Goal: Transaction & Acquisition: Subscribe to service/newsletter

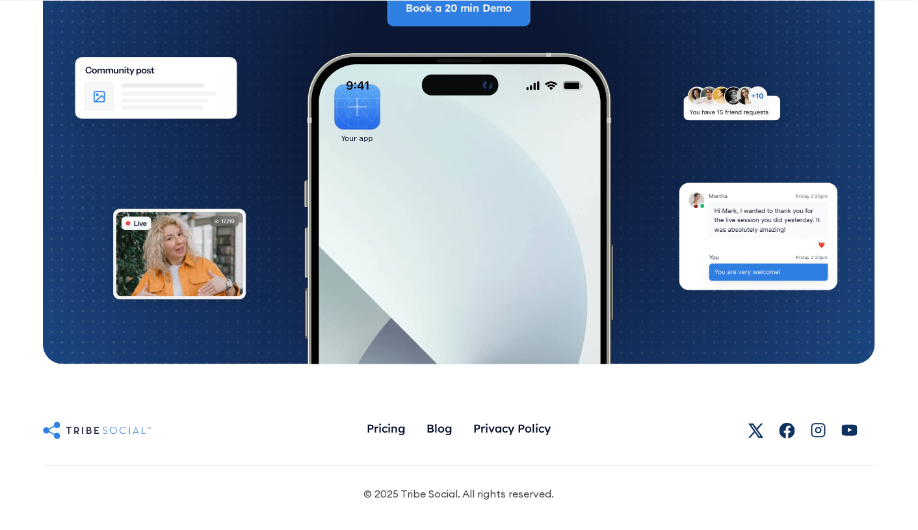
scroll to position [7236, 0]
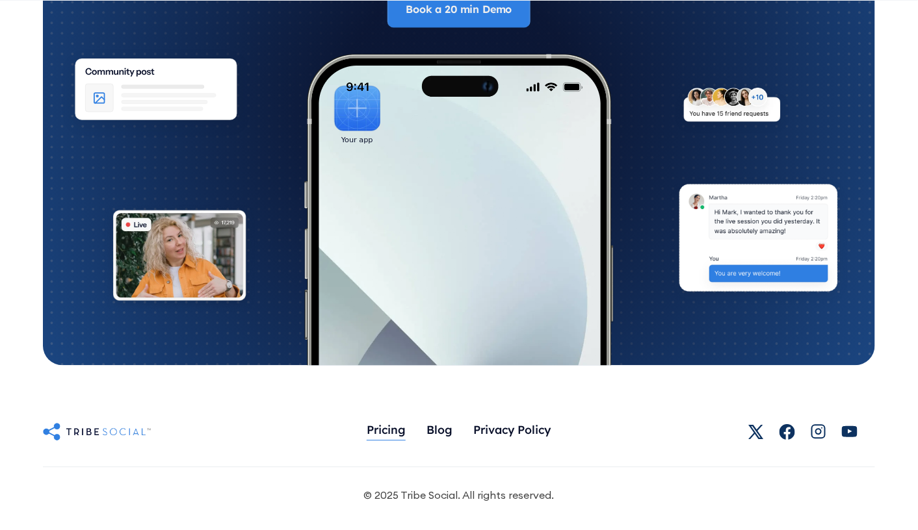
click at [386, 426] on div "Pricing" at bounding box center [386, 430] width 39 height 14
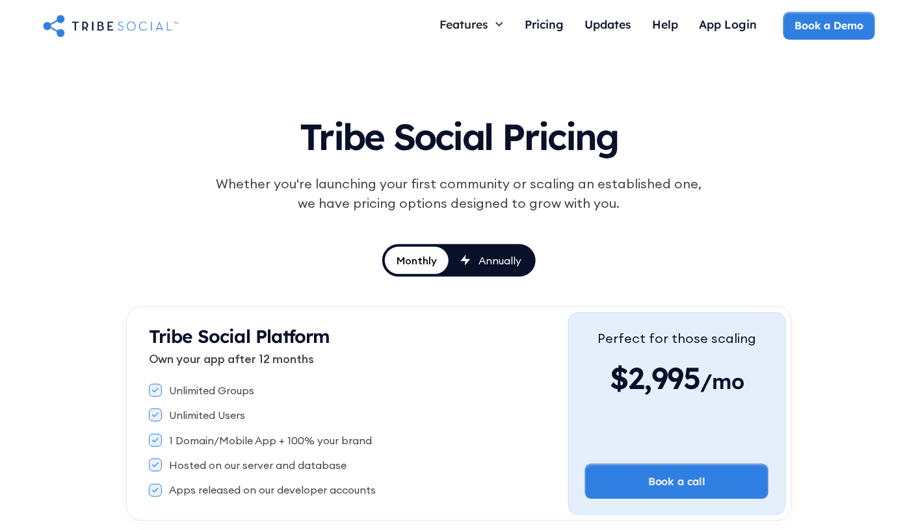
click at [484, 256] on div "Annually" at bounding box center [499, 261] width 43 height 14
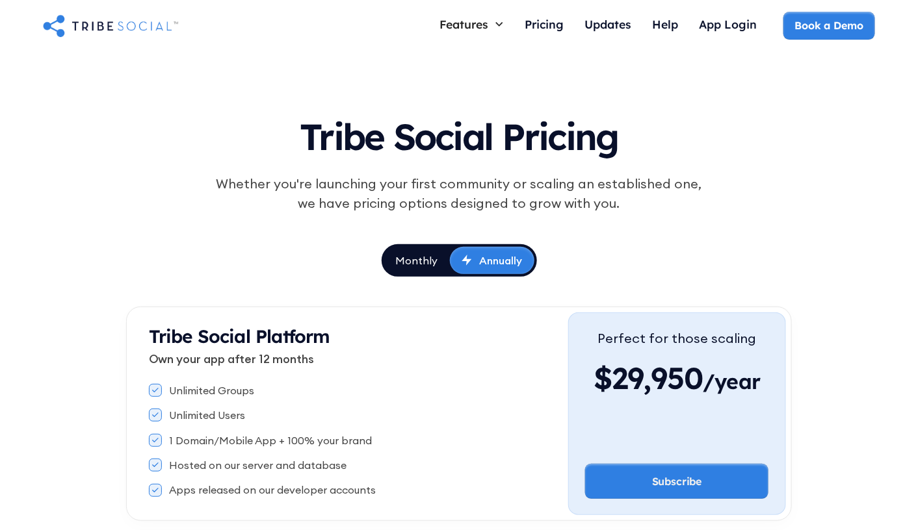
click at [413, 264] on div "Monthly" at bounding box center [417, 261] width 42 height 14
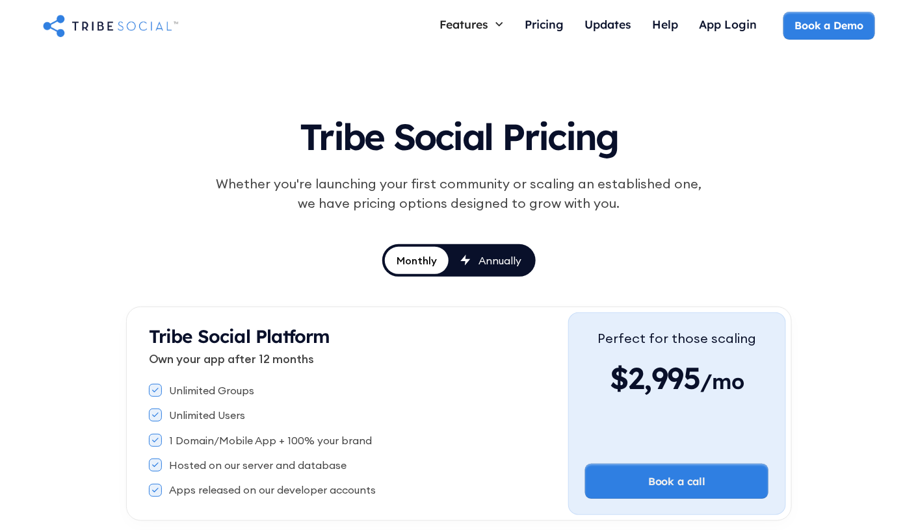
click at [484, 257] on div "Annually" at bounding box center [499, 261] width 43 height 14
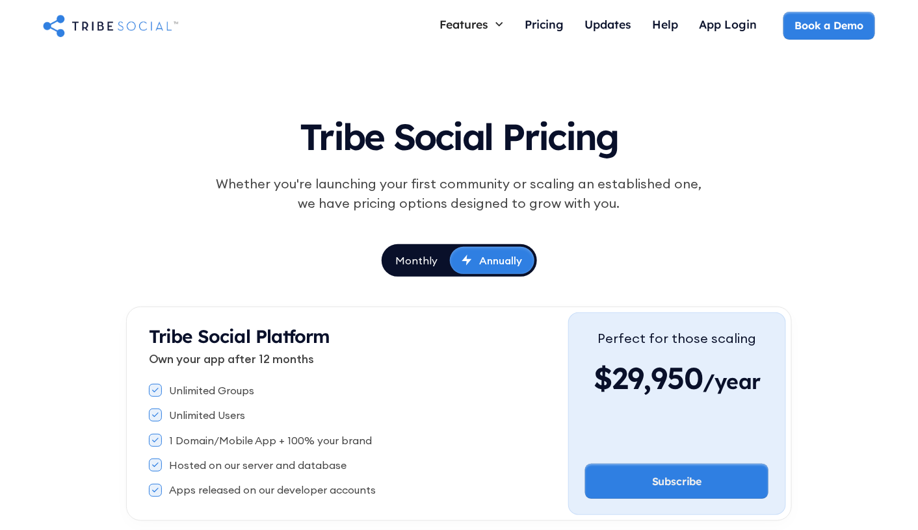
click at [416, 267] on div "Monthly" at bounding box center [417, 261] width 42 height 14
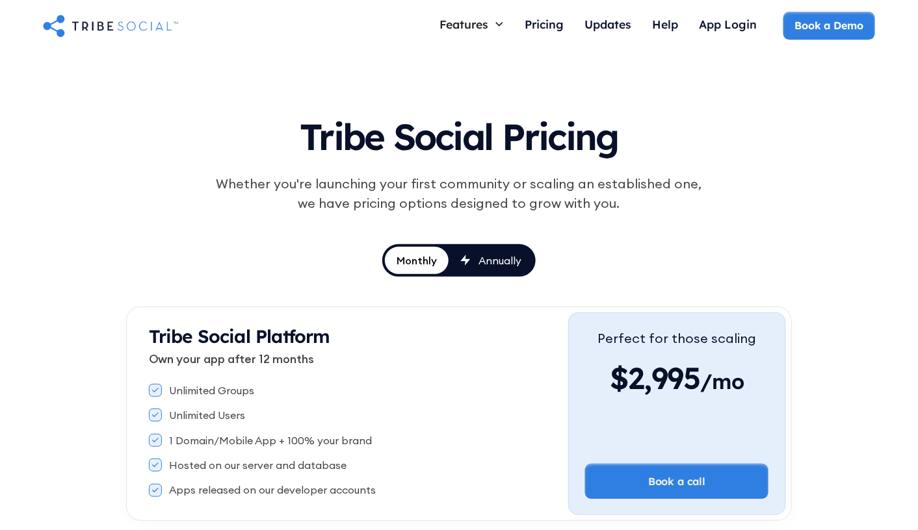
click at [506, 250] on link "Annually" at bounding box center [491, 260] width 85 height 27
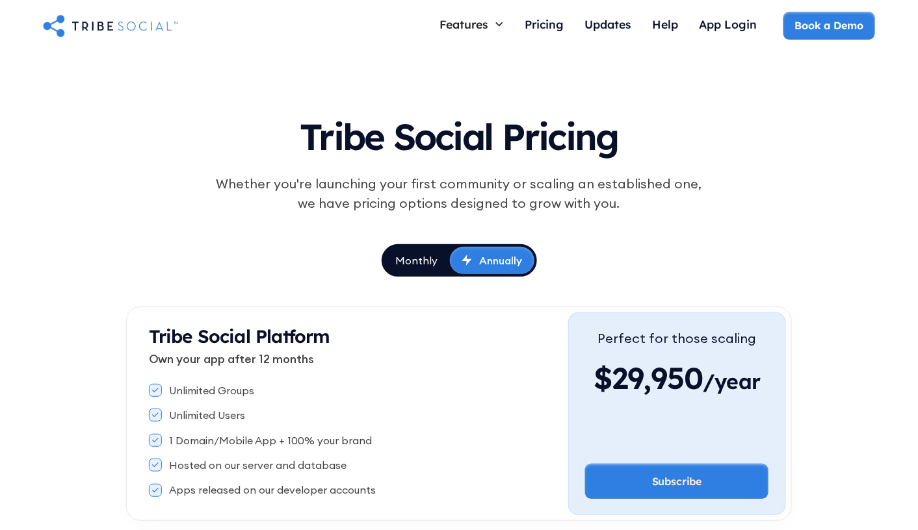
click at [421, 269] on link "Monthly" at bounding box center [417, 260] width 66 height 27
